Goal: Task Accomplishment & Management: Complete application form

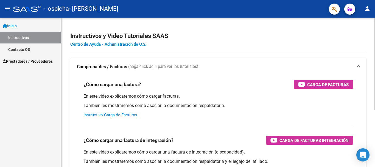
scroll to position [27, 0]
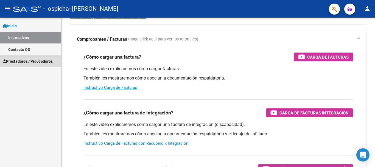
click at [19, 60] on span "Prestadores / Proveedores" at bounding box center [28, 61] width 50 height 6
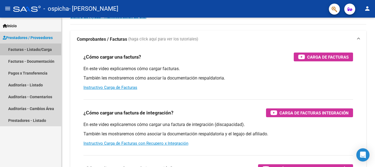
click at [22, 50] on link "Facturas - Listado/Carga" at bounding box center [30, 49] width 61 height 12
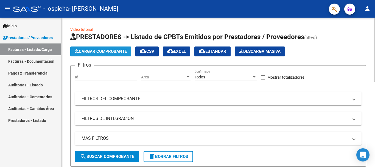
click at [103, 52] on span "Cargar Comprobante" at bounding box center [101, 51] width 52 height 5
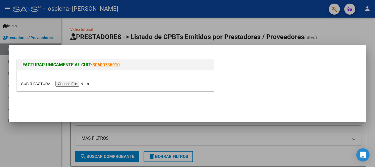
click at [65, 83] on input "file" at bounding box center [56, 84] width 70 height 6
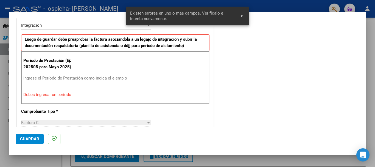
scroll to position [137, 0]
click at [49, 77] on input "Ingrese el Período de Prestación como indica el ejemplo" at bounding box center [86, 78] width 127 height 5
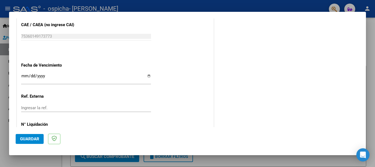
scroll to position [320, 0]
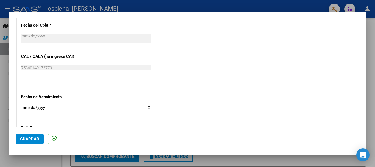
type input "202508"
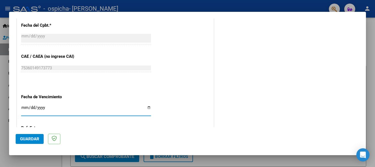
click at [146, 107] on input "Ingresar la fecha" at bounding box center [86, 109] width 130 height 9
type input "[DATE]"
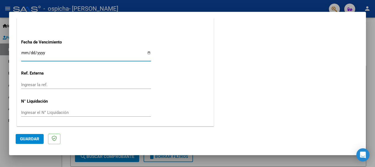
scroll to position [375, 0]
click at [25, 112] on input "Ingresar el N° Liquidación" at bounding box center [86, 112] width 130 height 5
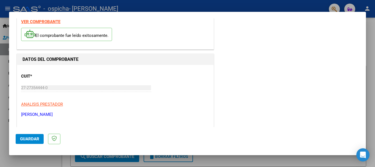
scroll to position [0, 0]
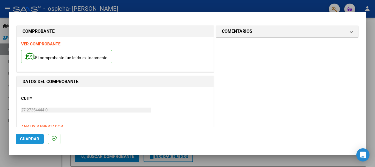
click at [25, 138] on span "Guardar" at bounding box center [29, 138] width 19 height 5
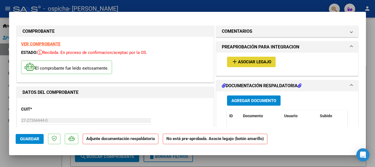
click at [256, 59] on button "add Asociar Legajo" at bounding box center [251, 62] width 49 height 10
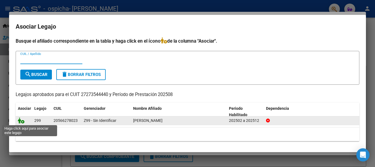
click at [22, 122] on icon at bounding box center [21, 120] width 7 height 6
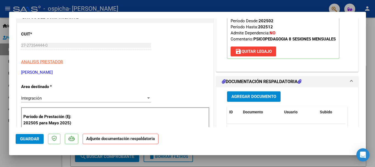
scroll to position [82, 0]
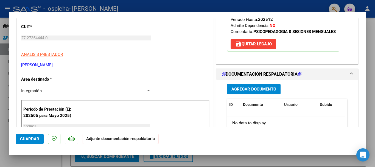
click at [252, 89] on span "Agregar Documento" at bounding box center [254, 89] width 45 height 5
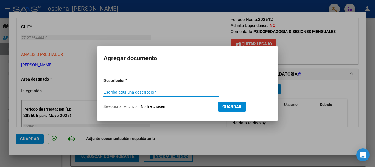
click at [149, 90] on input "Escriba aquí una descripcion" at bounding box center [162, 92] width 116 height 5
type input "PLANILLA"
click at [150, 103] on form "Descripcion * PLANILLA Escriba aquí una descripcion Seleccionar Archivo Guardar" at bounding box center [188, 93] width 168 height 40
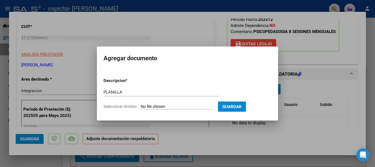
click at [149, 105] on input "Seleccionar Archivo" at bounding box center [177, 106] width 73 height 5
type input "C:\fakepath\planillaAgostoRenzoTonarelli (1).pdf"
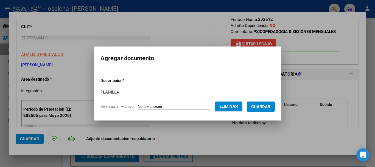
click at [271, 108] on span "Guardar" at bounding box center [260, 106] width 19 height 5
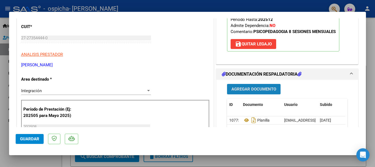
click at [255, 86] on button "Agregar Documento" at bounding box center [254, 89] width 54 height 10
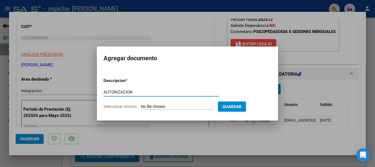
type input "AUTORIZACION"
click at [144, 105] on input "Seleccionar Archivo" at bounding box center [177, 106] width 73 height 5
type input "C:\fakepath\DOC-20250122-WA0079..pdf"
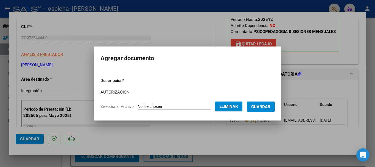
click at [261, 107] on span "Guardar" at bounding box center [260, 106] width 19 height 5
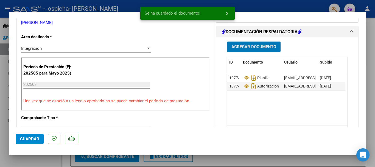
scroll to position [137, 0]
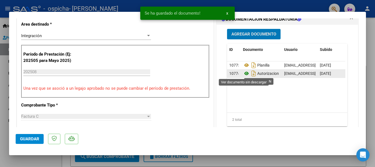
click at [245, 72] on icon at bounding box center [246, 73] width 7 height 7
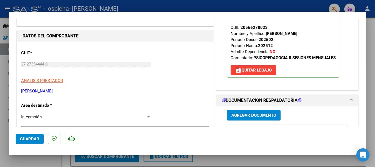
scroll to position [55, 0]
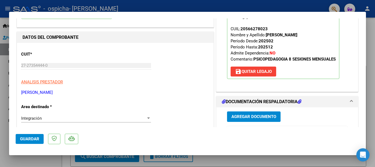
click at [29, 137] on span "Guardar" at bounding box center [29, 138] width 19 height 5
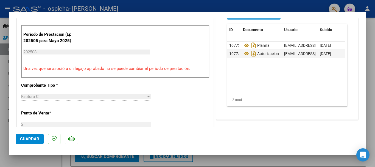
scroll to position [165, 0]
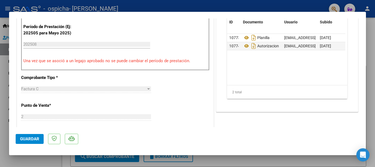
click at [275, 159] on div at bounding box center [187, 83] width 375 height 167
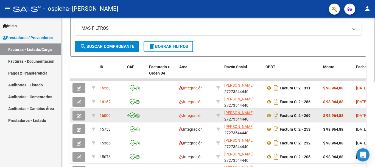
scroll to position [137, 0]
